Goal: Transaction & Acquisition: Purchase product/service

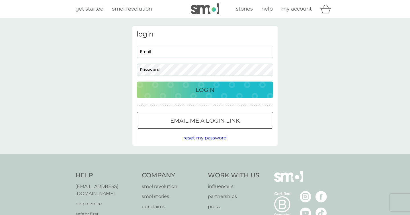
click at [176, 57] on input "Email" at bounding box center [205, 52] width 137 height 12
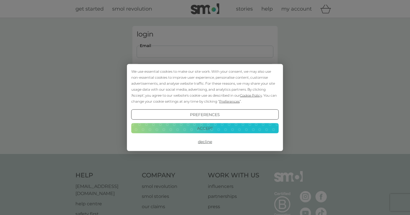
click at [209, 129] on button "Accept" at bounding box center [205, 128] width 148 height 10
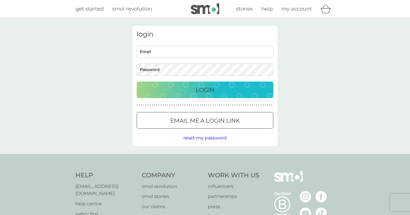
click at [191, 52] on input "Email" at bounding box center [205, 52] width 137 height 12
type input "[PERSON_NAME][EMAIL_ADDRESS][DOMAIN_NAME]"
click at [137, 81] on button "Login" at bounding box center [205, 89] width 137 height 17
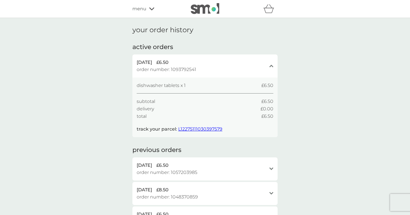
click at [147, 8] on div "menu" at bounding box center [156, 8] width 48 height 7
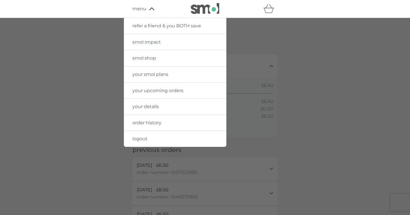
click at [161, 61] on link "smol shop" at bounding box center [175, 58] width 103 height 16
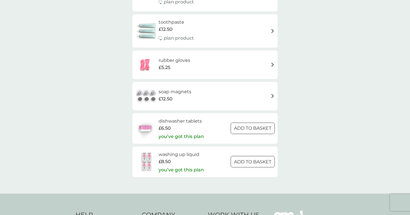
scroll to position [802, 0]
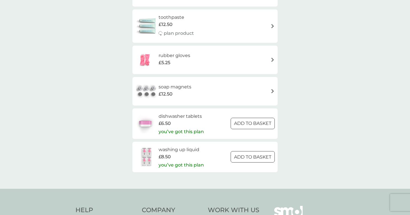
click at [178, 116] on h6 "dishwasher tablets" at bounding box center [181, 116] width 45 height 7
click at [150, 156] on img at bounding box center [146, 157] width 23 height 20
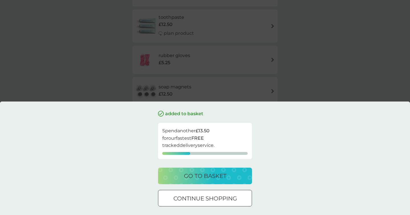
click at [200, 197] on div at bounding box center [205, 198] width 21 height 6
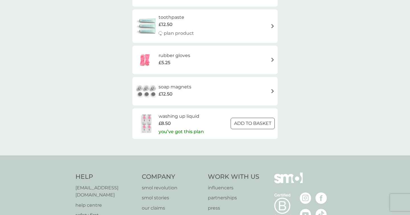
click at [170, 117] on h6 "washing up liquid" at bounding box center [181, 116] width 45 height 7
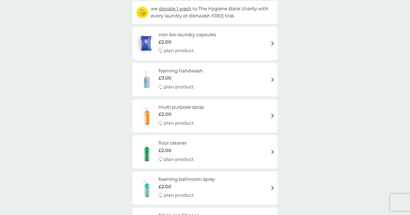
scroll to position [0, 0]
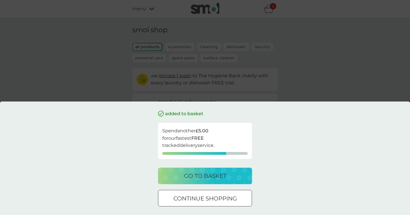
click at [216, 199] on p "continue shopping" at bounding box center [205, 198] width 64 height 9
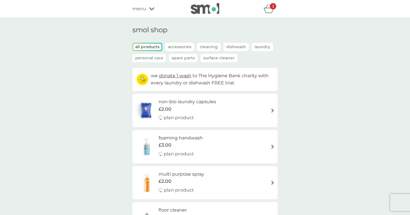
click at [268, 8] on icon "basket" at bounding box center [269, 10] width 10 height 5
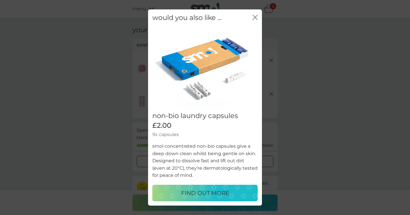
click at [255, 17] on icon "close" at bounding box center [255, 17] width 5 height 5
